Goal: Entertainment & Leisure: Consume media (video, audio)

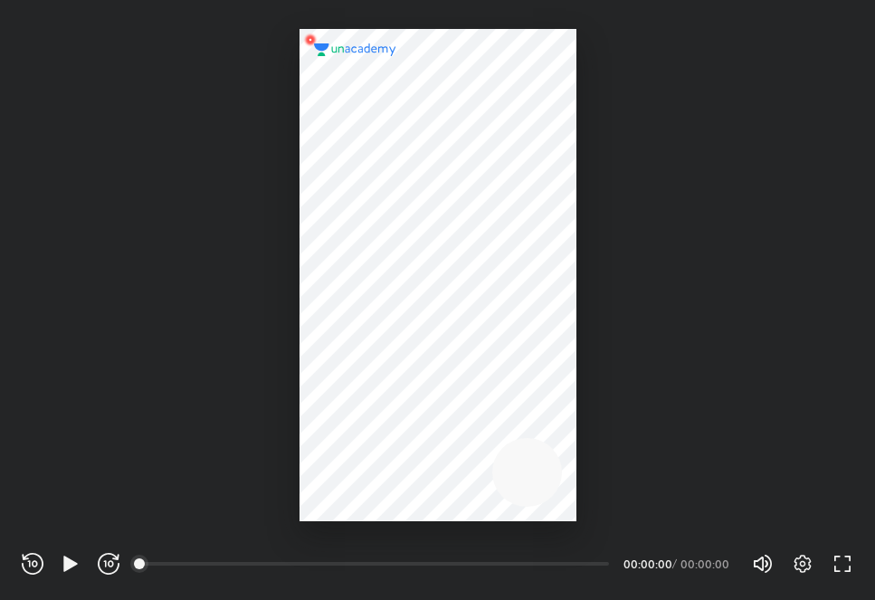
scroll to position [600, 875]
click at [61, 560] on icon "button" at bounding box center [71, 564] width 22 height 22
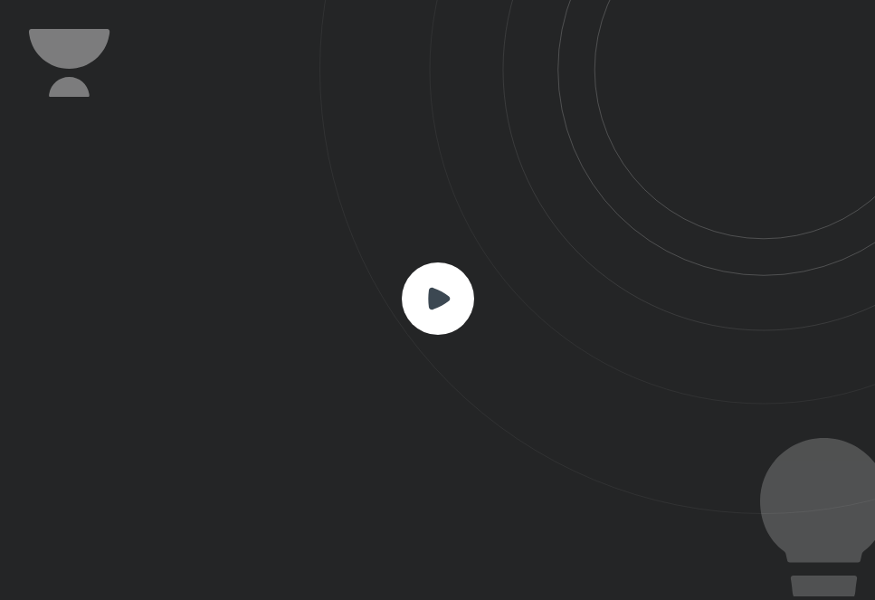
click at [444, 311] on rect at bounding box center [438, 298] width 72 height 72
click at [433, 293] on icon at bounding box center [439, 298] width 22 height 22
click at [824, 542] on icon at bounding box center [824, 500] width 128 height 125
drag, startPoint x: 824, startPoint y: 542, endPoint x: 648, endPoint y: 490, distance: 183.8
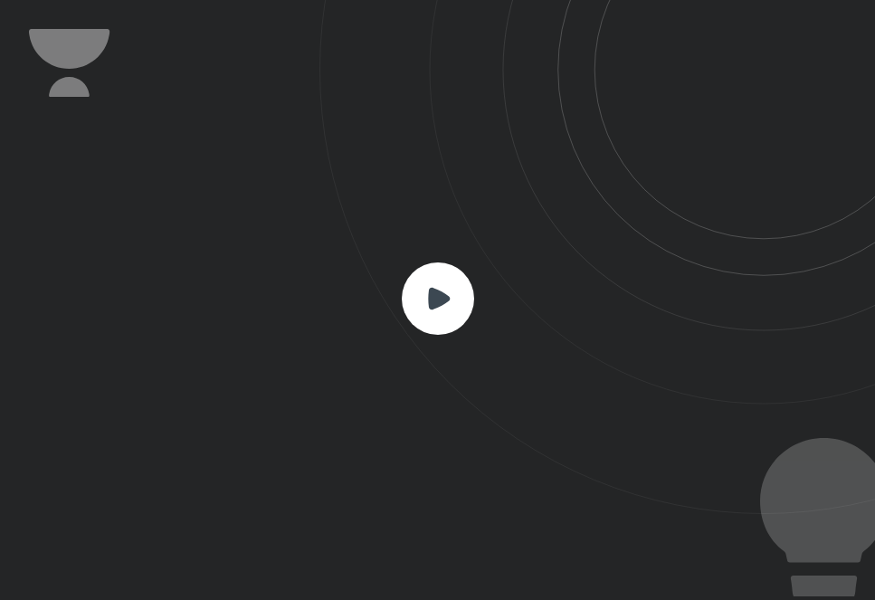
click at [648, 490] on div at bounding box center [437, 300] width 875 height 600
click at [648, 490] on icon at bounding box center [596, 257] width 555 height 514
